Goal: Find contact information: Find contact information

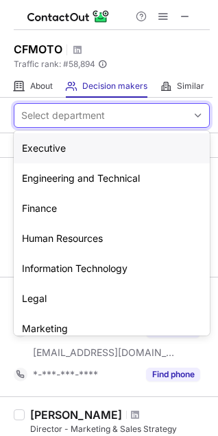
click at [177, 116] on div "Select department" at bounding box center [100, 116] width 172 height 22
click at [92, 180] on div "Engineering and Technical" at bounding box center [112, 179] width 196 height 30
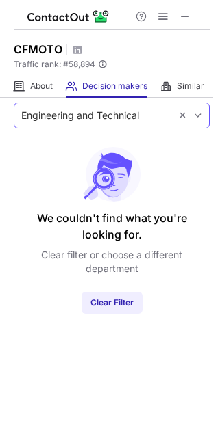
click at [127, 118] on div "Engineering and Technical" at bounding box center [80, 116] width 118 height 14
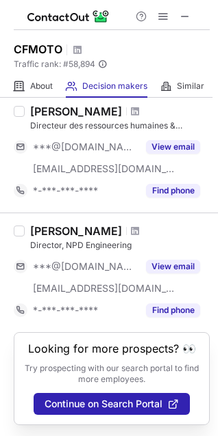
scroll to position [1057, 0]
click at [41, 224] on div "Reid Anderson" at bounding box center [76, 231] width 92 height 14
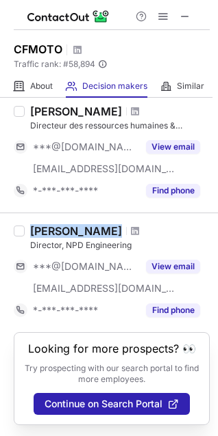
drag, startPoint x: 41, startPoint y: 215, endPoint x: 73, endPoint y: 213, distance: 31.5
click at [73, 224] on div "Reid Anderson" at bounding box center [76, 231] width 92 height 14
copy div "Reid Anderson"
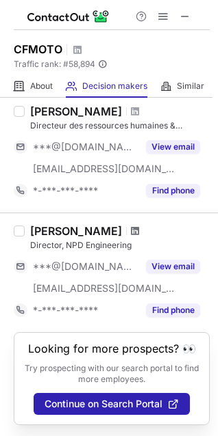
click at [131, 226] on span at bounding box center [135, 231] width 8 height 11
click at [42, 224] on div "Reid Anderson" at bounding box center [76, 231] width 92 height 14
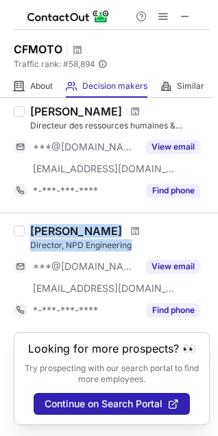
drag, startPoint x: 42, startPoint y: 223, endPoint x: 87, endPoint y: 233, distance: 45.6
click at [87, 233] on div "Reid Anderson Director, NPD Engineering" at bounding box center [119, 237] width 179 height 27
copy div "Reid Anderson Director, NPD Engineering"
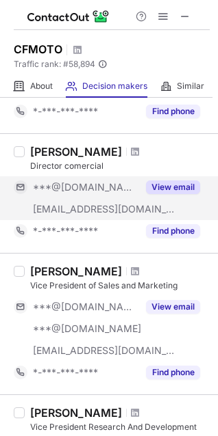
scroll to position [646, 0]
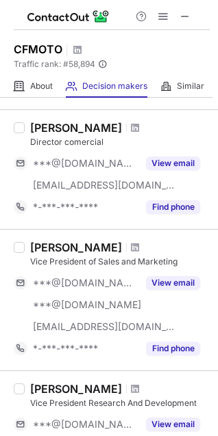
click at [40, 247] on div "Erik Dages" at bounding box center [76, 248] width 92 height 14
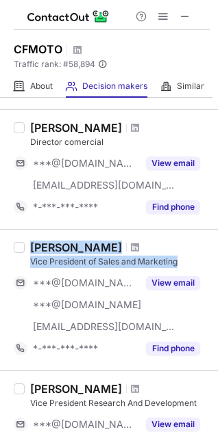
drag, startPoint x: 40, startPoint y: 247, endPoint x: 146, endPoint y: 257, distance: 105.8
click at [146, 257] on div "Erik Dages Vice President of Sales and Marketing" at bounding box center [119, 254] width 179 height 27
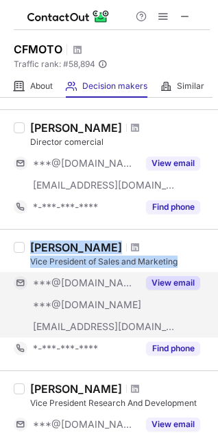
copy div "Erik Dages Vice President of Sales and Marketing"
click at [163, 285] on button "View email" at bounding box center [173, 283] width 54 height 14
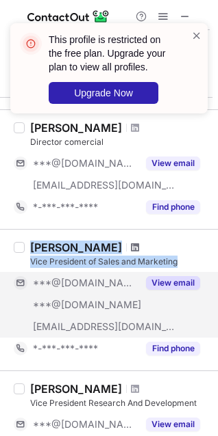
click at [131, 250] on span at bounding box center [135, 247] width 8 height 11
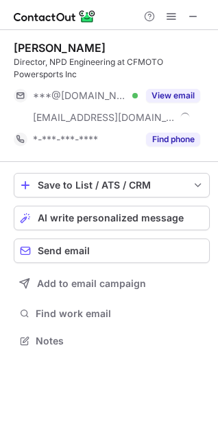
scroll to position [332, 218]
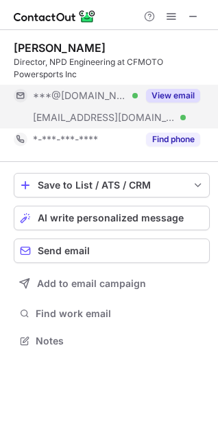
click at [161, 96] on button "View email" at bounding box center [173, 96] width 54 height 14
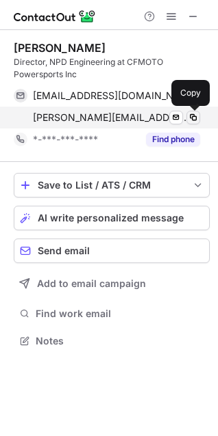
click at [190, 119] on span at bounding box center [192, 117] width 11 height 11
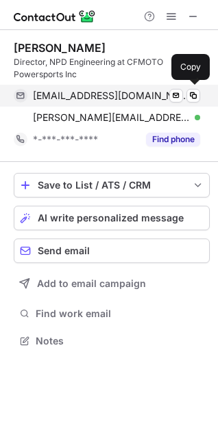
click at [142, 98] on span "reidanderson53@gmail.com" at bounding box center [111, 96] width 157 height 12
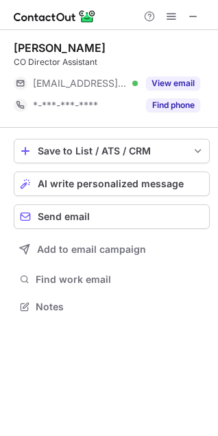
scroll to position [298, 218]
click at [174, 83] on button "View email" at bounding box center [173, 84] width 54 height 14
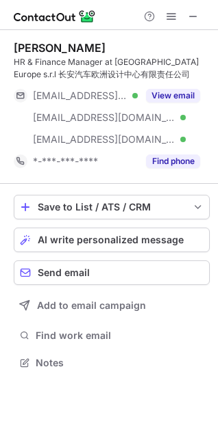
scroll to position [354, 218]
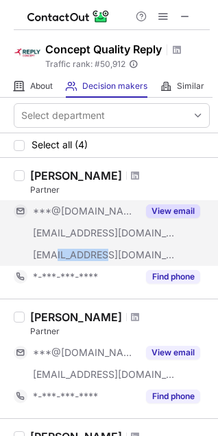
drag, startPoint x: 107, startPoint y: 255, endPoint x: 56, endPoint y: 259, distance: 51.5
click at [56, 259] on div "[EMAIL_ADDRESS][DOMAIN_NAME]" at bounding box center [85, 255] width 105 height 12
copy span "[DOMAIN_NAME]"
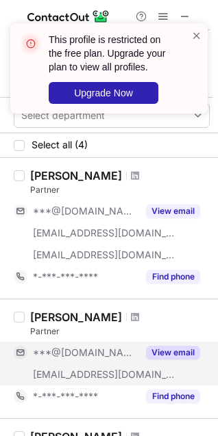
scroll to position [205, 0]
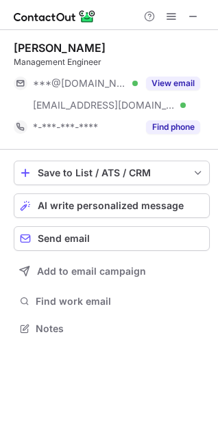
scroll to position [319, 218]
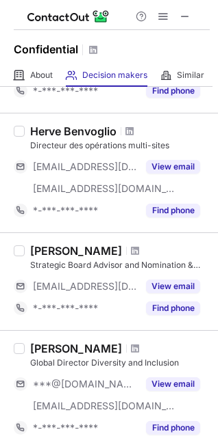
scroll to position [342, 0]
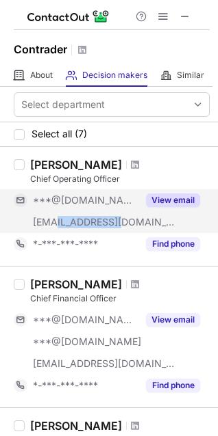
drag, startPoint x: 114, startPoint y: 226, endPoint x: 59, endPoint y: 224, distance: 55.4
click at [59, 224] on div "[EMAIL_ADDRESS][DOMAIN_NAME]" at bounding box center [85, 222] width 105 height 12
copy span "[DOMAIN_NAME]"
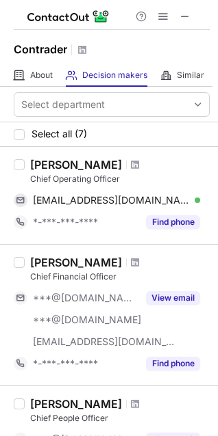
click at [45, 166] on div "[PERSON_NAME]" at bounding box center [76, 165] width 92 height 14
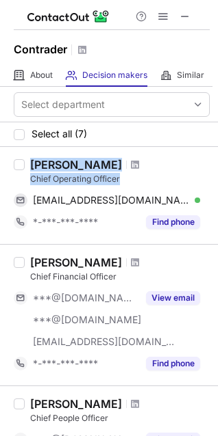
drag, startPoint x: 45, startPoint y: 166, endPoint x: 102, endPoint y: 175, distance: 57.6
click at [102, 175] on div "[PERSON_NAME] Chief Operating Officer" at bounding box center [119, 171] width 179 height 27
copy div "[PERSON_NAME] Chief Operating Officer"
click at [131, 160] on span at bounding box center [135, 164] width 8 height 11
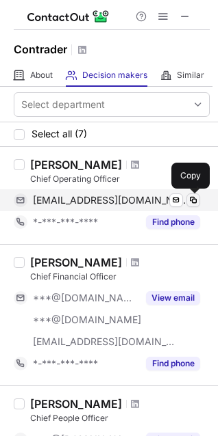
click at [190, 203] on span at bounding box center [192, 200] width 11 height 11
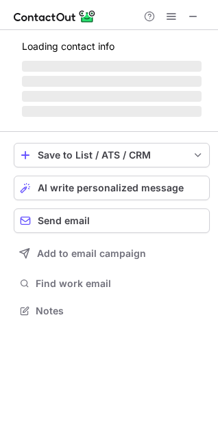
scroll to position [319, 218]
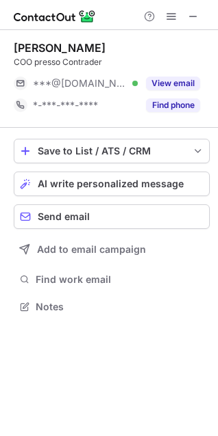
scroll to position [298, 218]
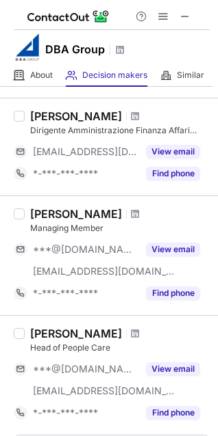
scroll to position [937, 0]
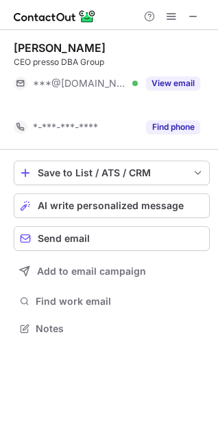
scroll to position [298, 218]
